Goal: Task Accomplishment & Management: Use online tool/utility

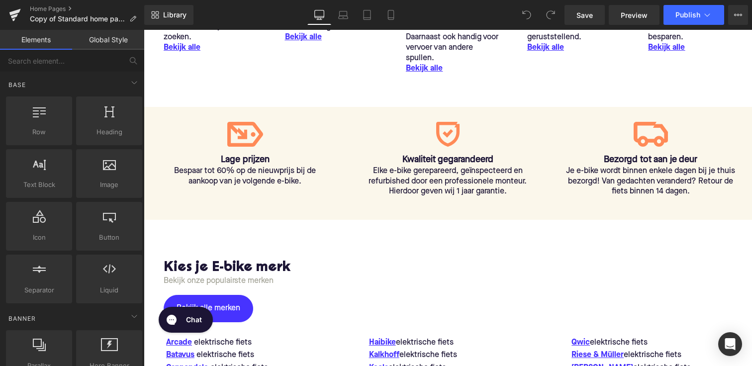
scroll to position [756, 0]
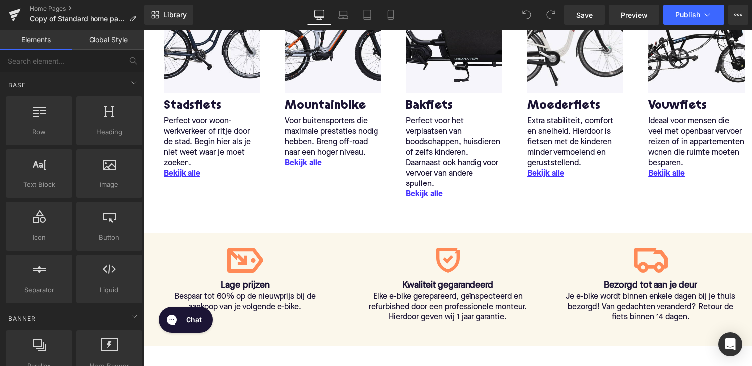
click at [232, 298] on span "Text Block" at bounding box center [239, 302] width 31 height 12
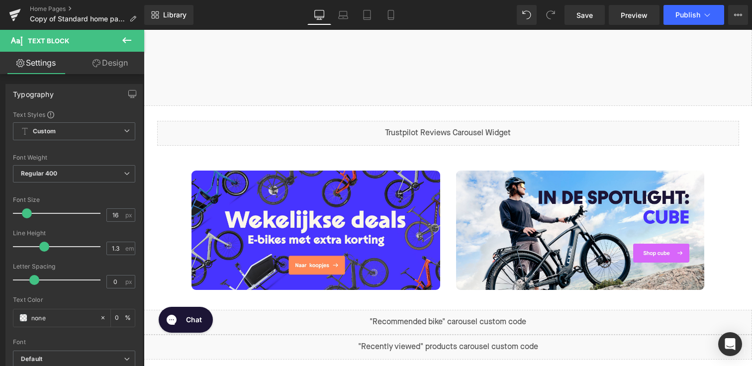
scroll to position [337, 0]
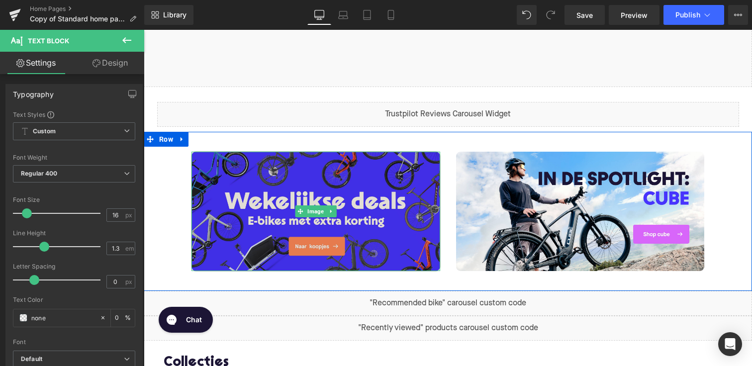
click at [387, 205] on img at bounding box center [315, 211] width 249 height 119
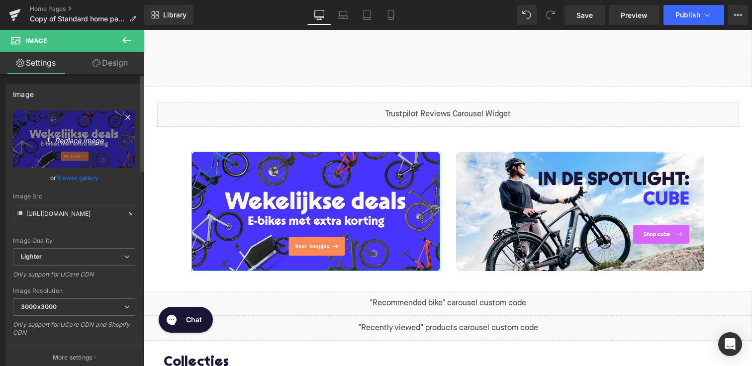
click at [66, 149] on link "Replace Image" at bounding box center [74, 138] width 122 height 57
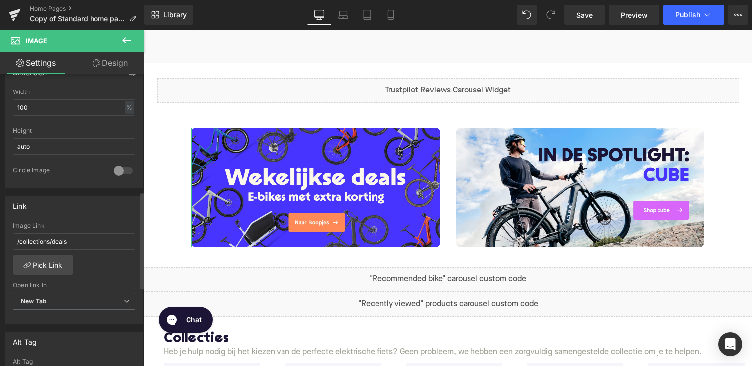
scroll to position [353, 0]
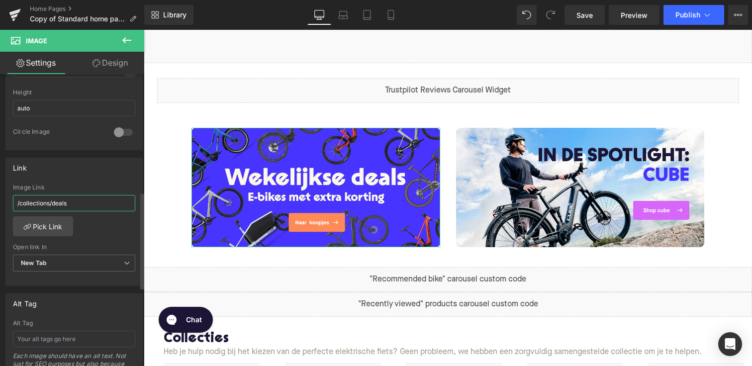
drag, startPoint x: 76, startPoint y: 204, endPoint x: 3, endPoint y: 198, distance: 72.8
click at [3, 198] on div "Link /collections/deals Image Link /collections/deals Pick Link Current Tab New…" at bounding box center [74, 218] width 149 height 136
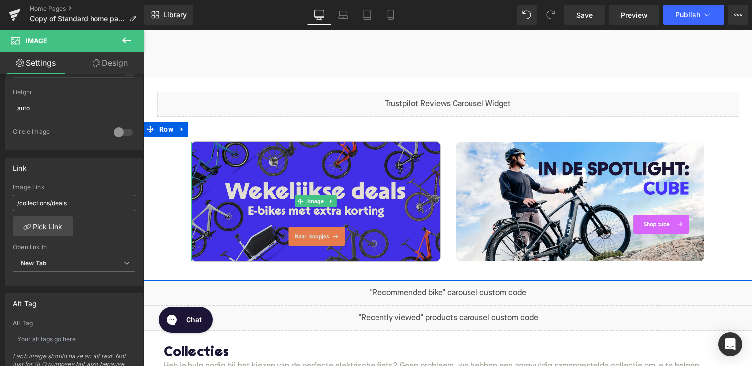
scroll to position [327, 0]
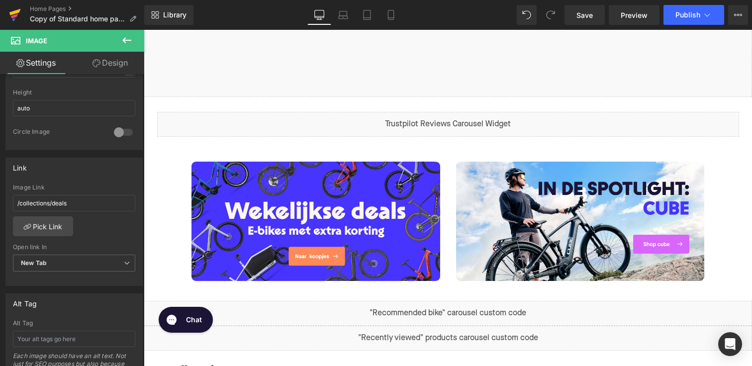
click at [15, 18] on icon at bounding box center [15, 14] width 12 height 25
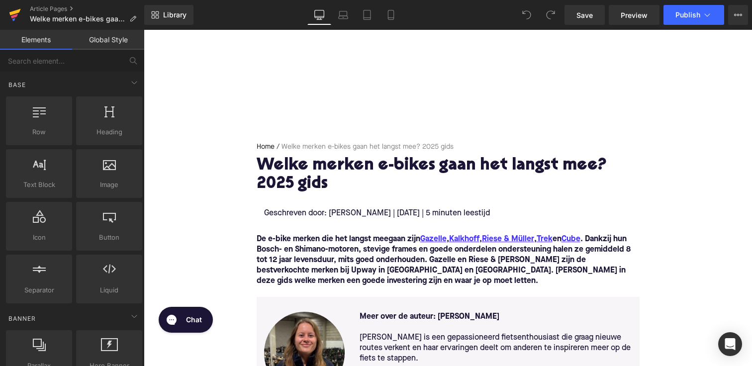
click at [17, 13] on icon at bounding box center [15, 14] width 12 height 25
